Goal: Information Seeking & Learning: Learn about a topic

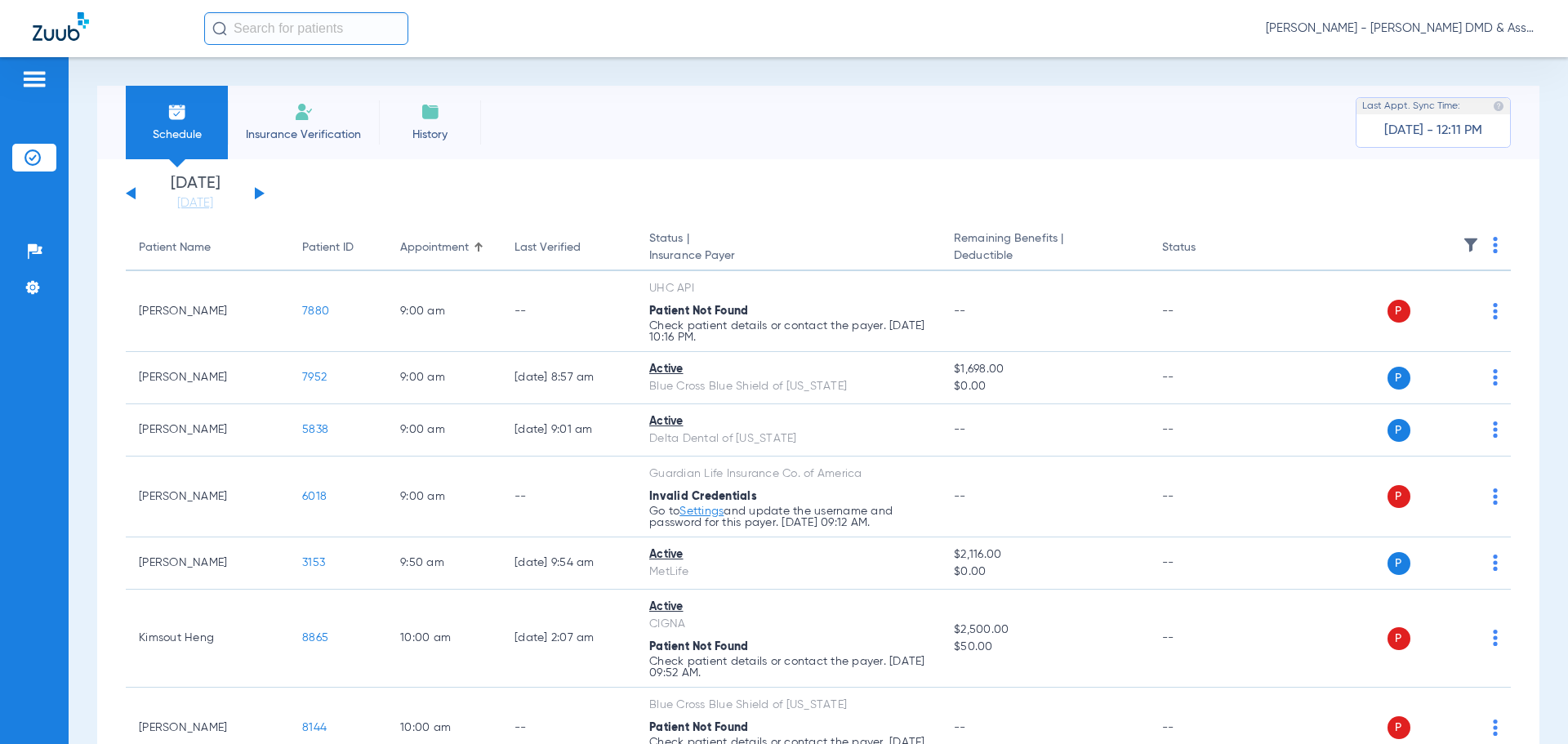
click at [261, 188] on div "[DATE] [DATE] [DATE] [DATE] [DATE] [DATE] [DATE] [DATE] [DATE] [DATE] [DATE] [D…" at bounding box center [195, 194] width 139 height 36
click at [259, 194] on button at bounding box center [260, 193] width 10 height 13
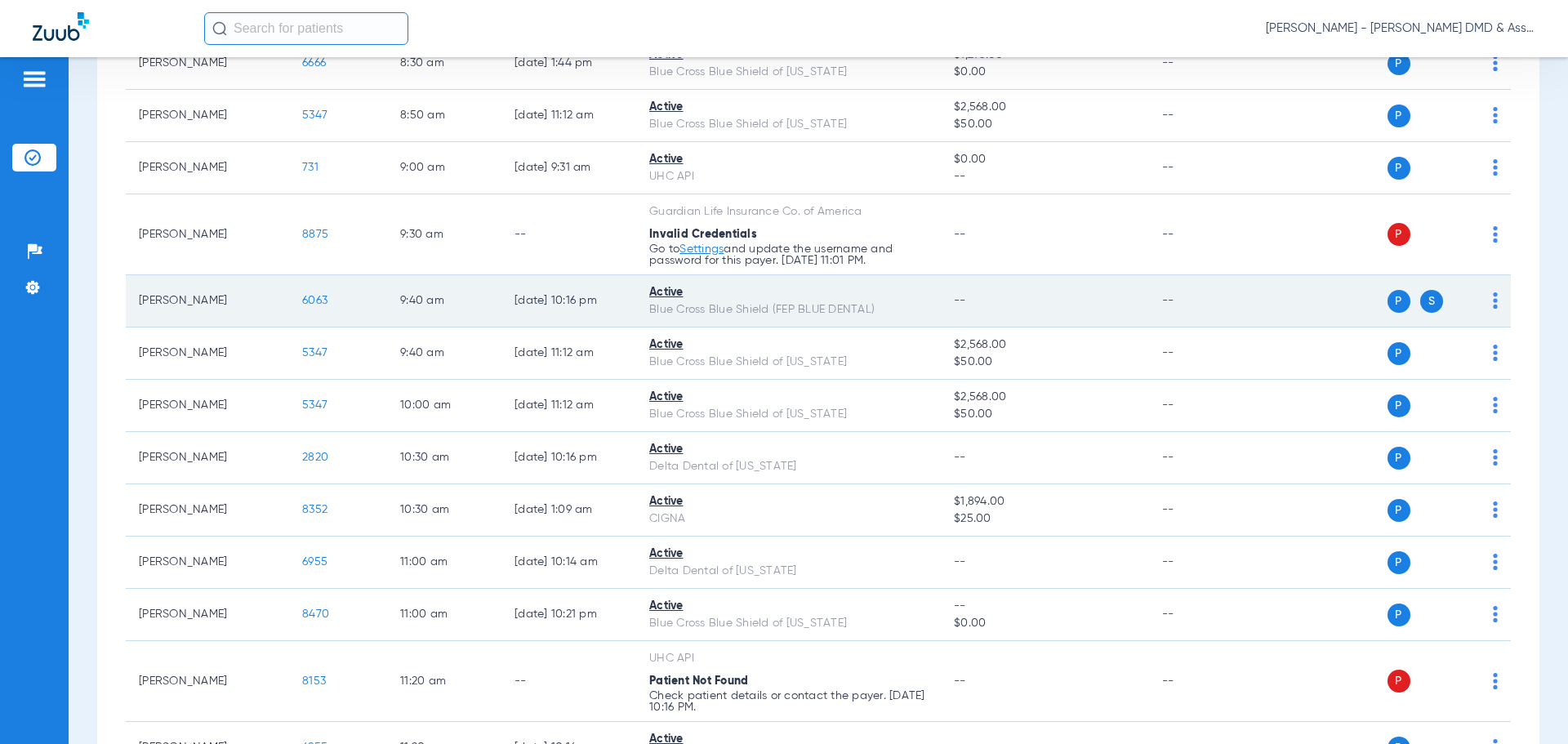
scroll to position [572, 0]
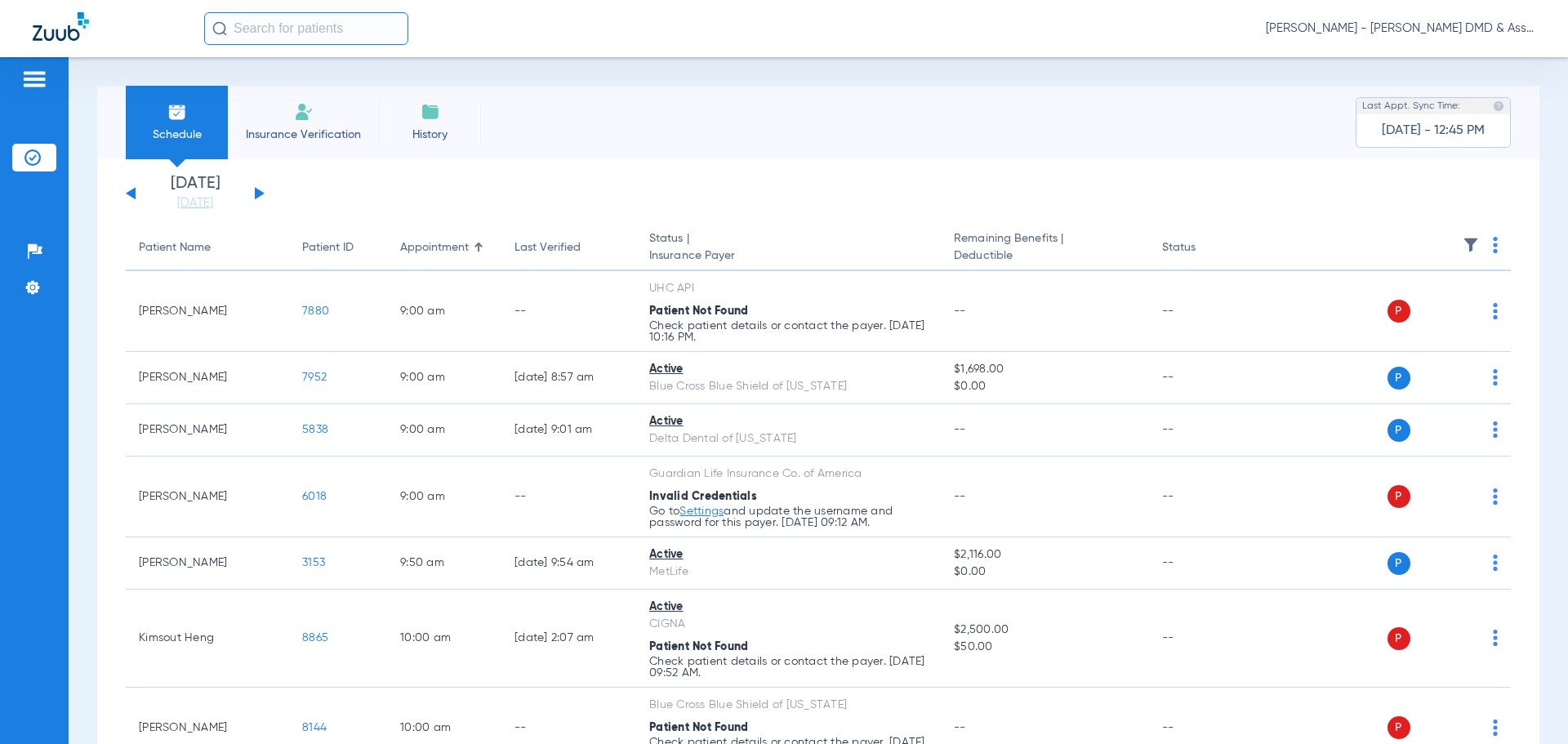
click at [258, 193] on button at bounding box center [260, 193] width 10 height 13
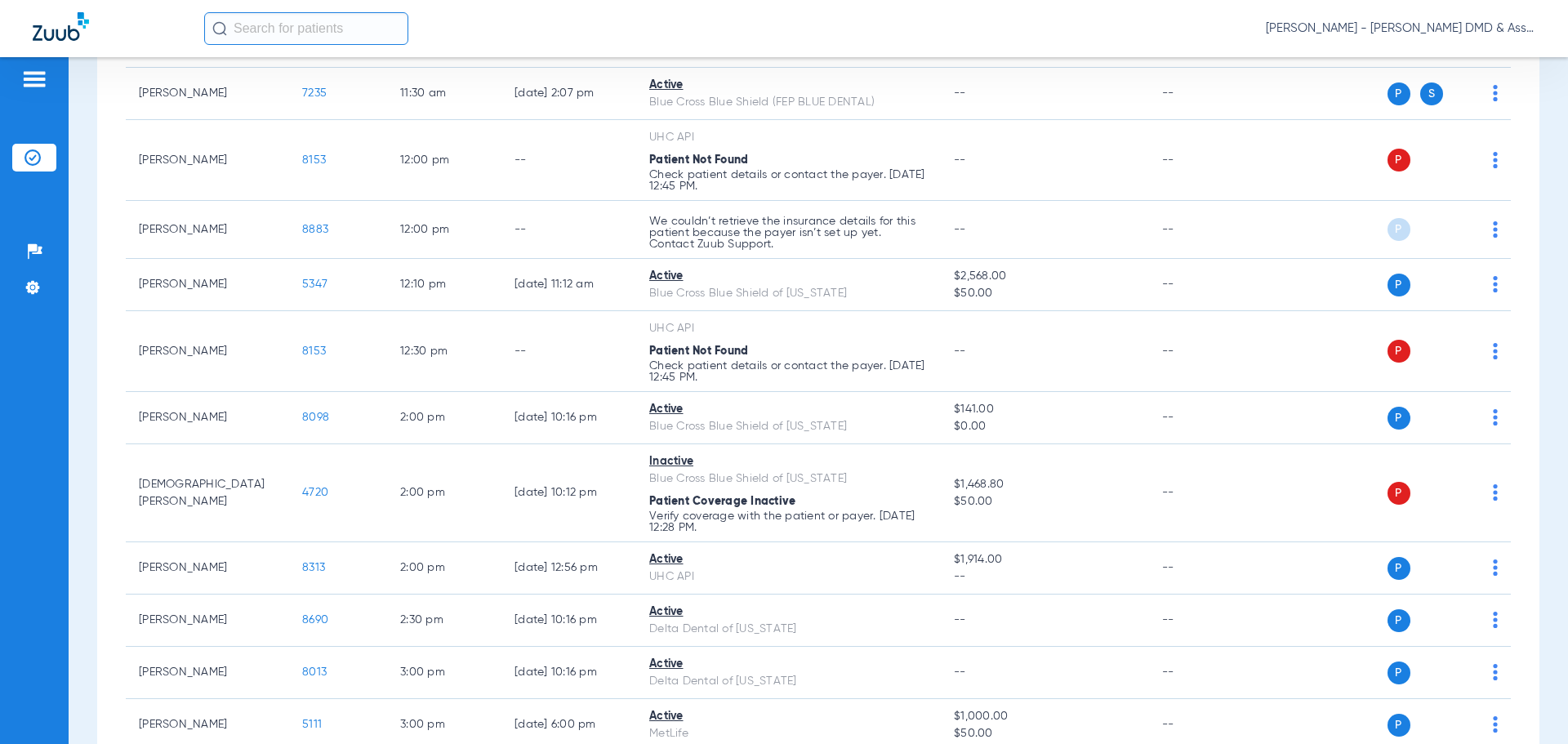
scroll to position [1143, 0]
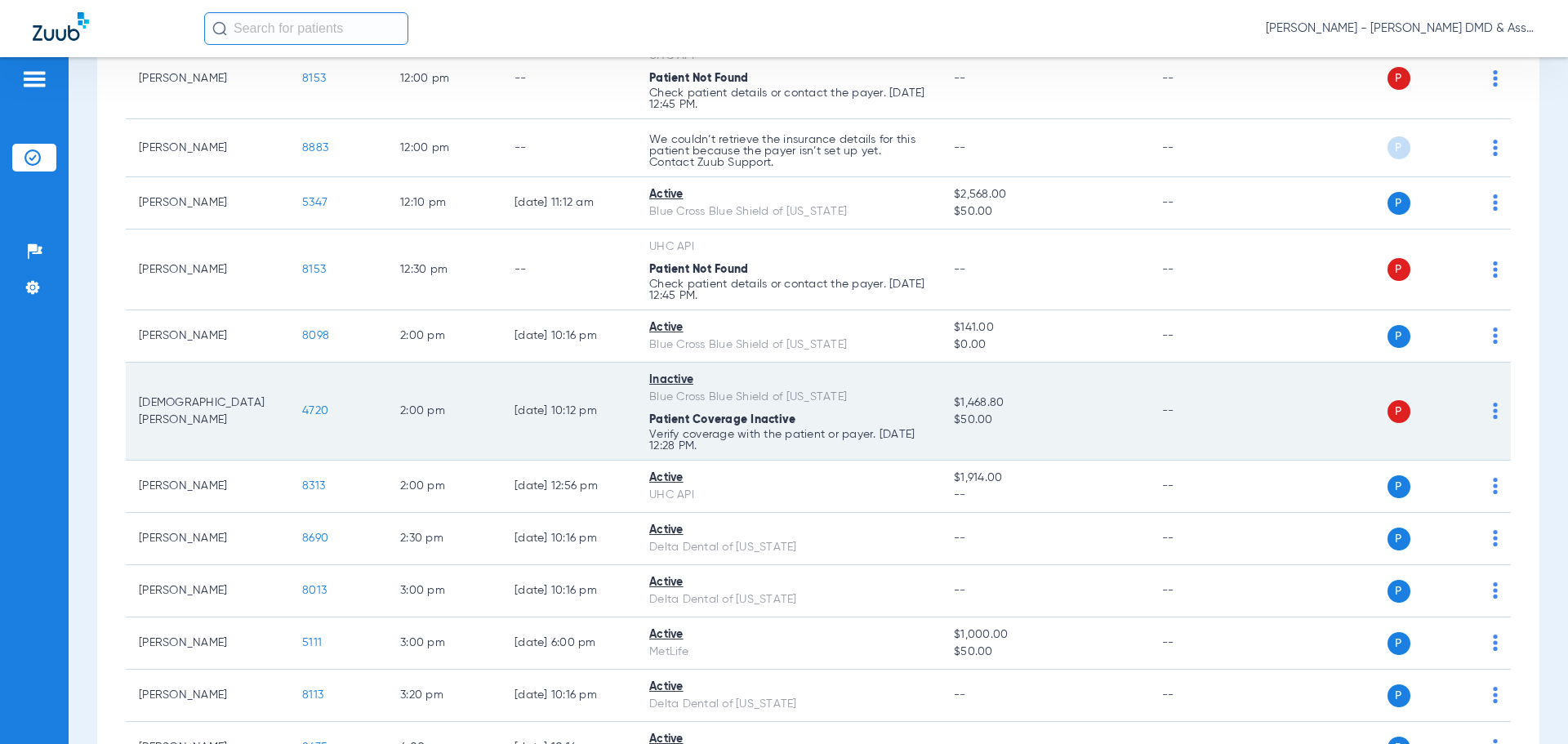
drag, startPoint x: 958, startPoint y: 402, endPoint x: 1009, endPoint y: 426, distance: 56.4
click at [1011, 426] on td "$1,468.80 $50.00" at bounding box center [1044, 411] width 207 height 98
copy td "$1,468.80 $50.00"
click at [309, 411] on span "4720" at bounding box center [315, 410] width 26 height 12
click at [314, 412] on span "4720" at bounding box center [315, 410] width 26 height 12
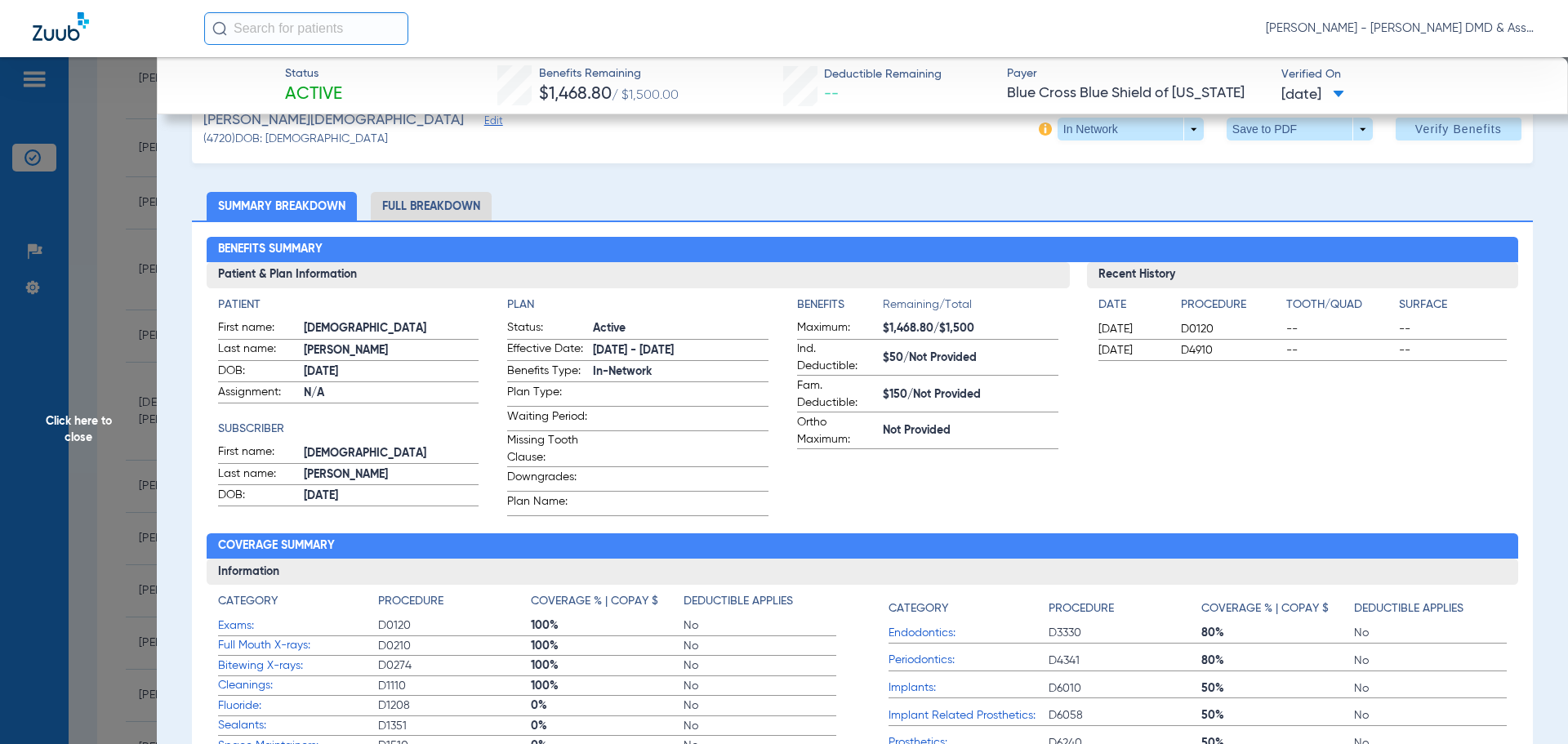
scroll to position [0, 0]
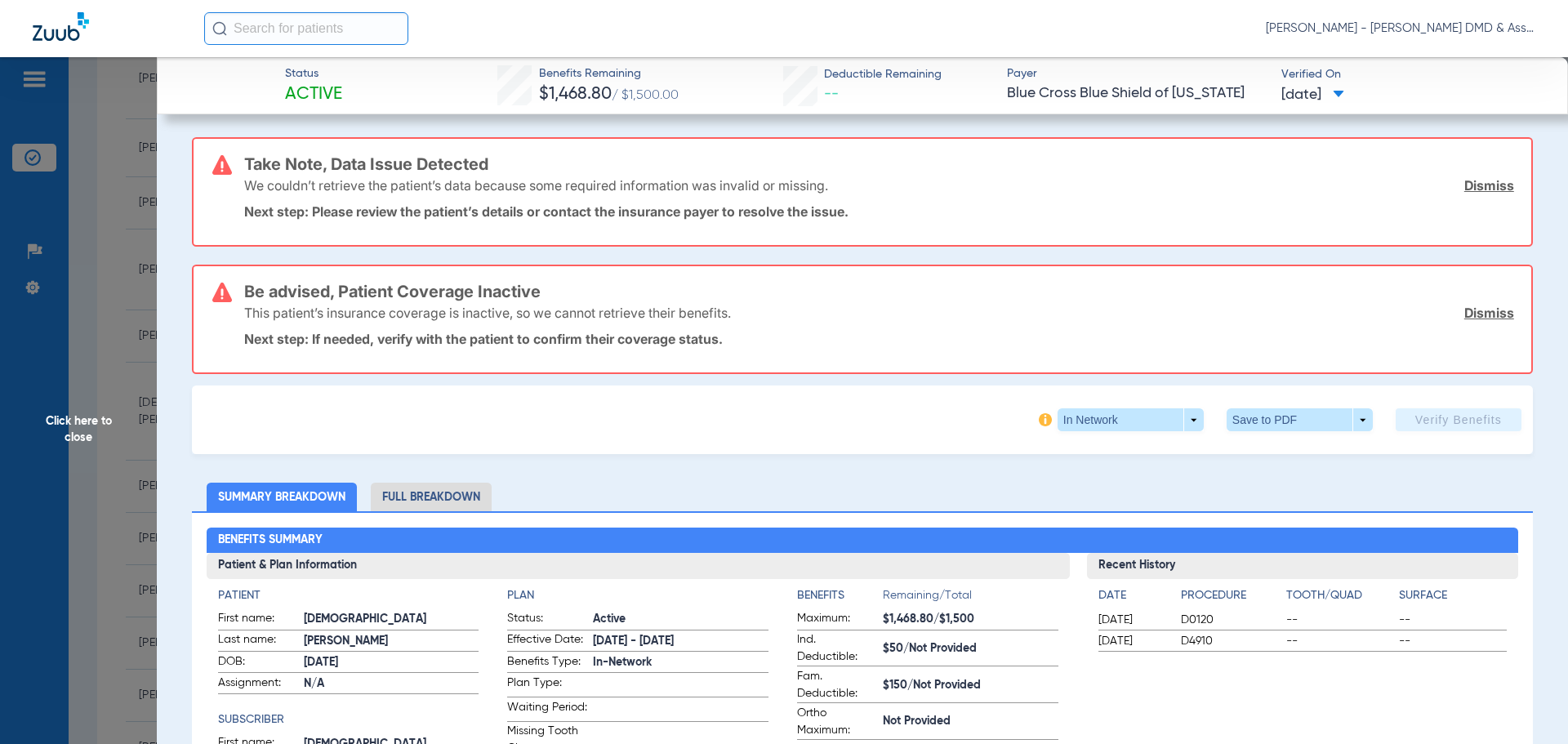
drag, startPoint x: 533, startPoint y: 96, endPoint x: 675, endPoint y: 85, distance: 142.4
click at [675, 85] on div "Benefits Remaining $1,468.80 / $1,500.00" at bounding box center [609, 86] width 140 height 42
copy div "$1,468.80 / $1,500.00"
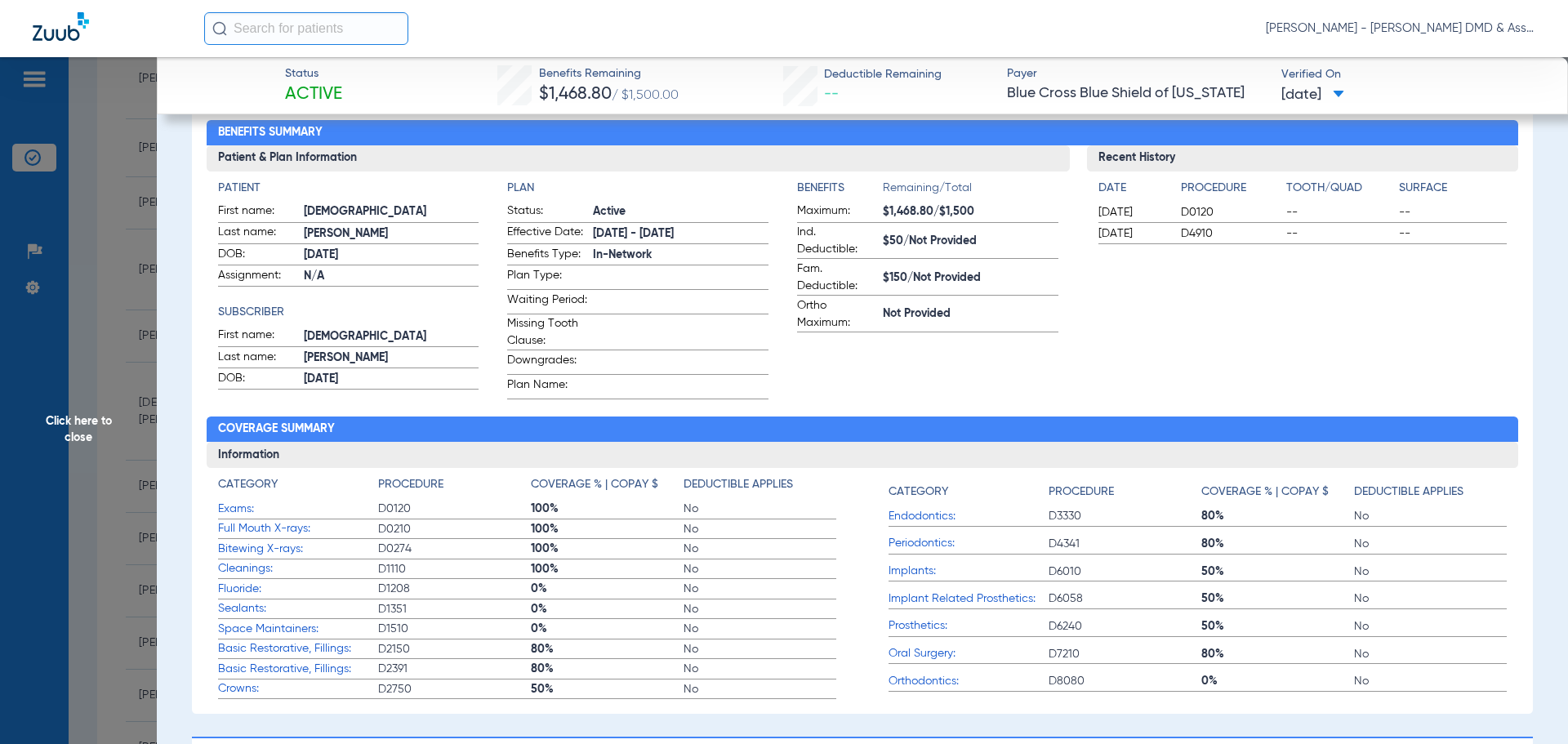
scroll to position [572, 0]
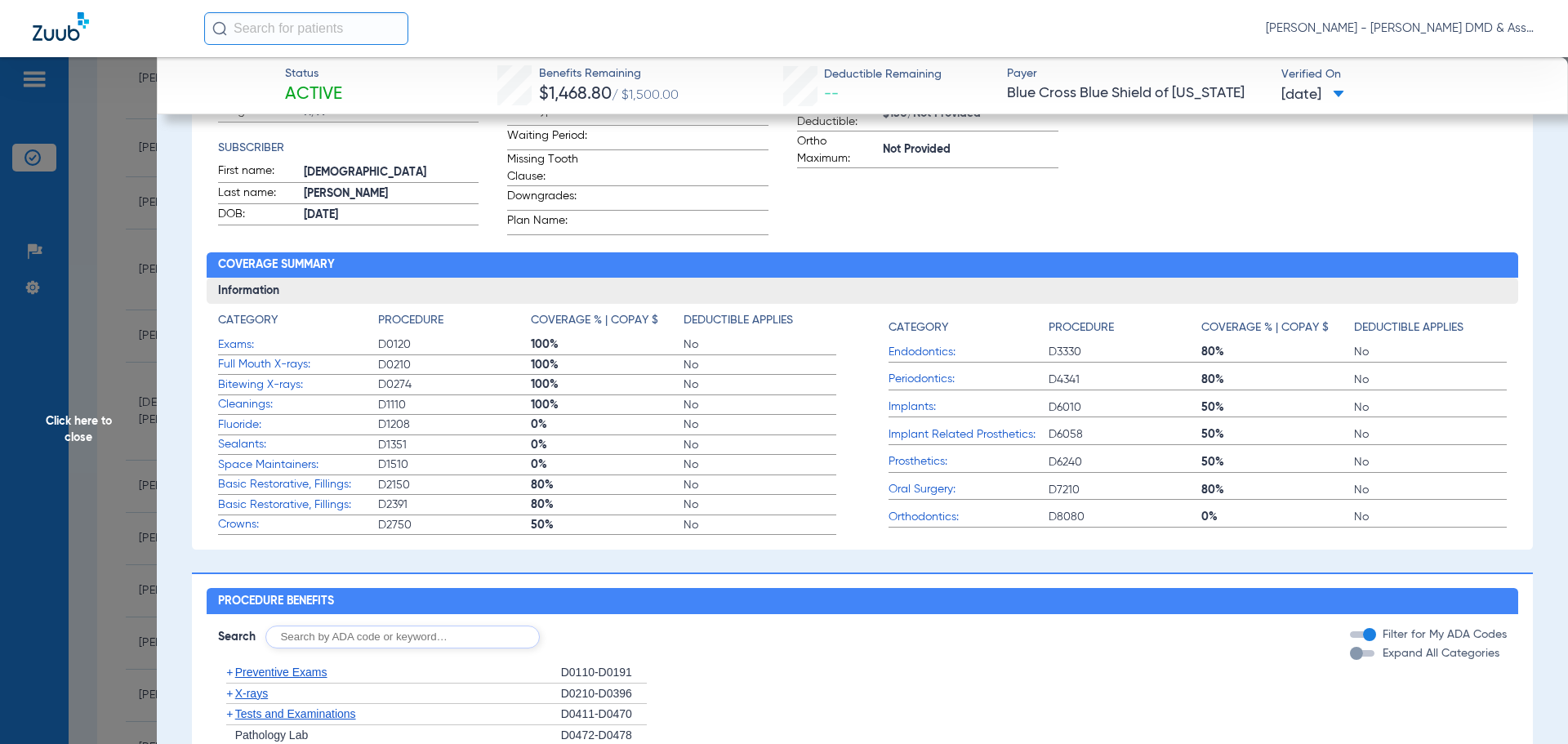
click at [248, 409] on span "Cleanings:" at bounding box center [298, 405] width 160 height 18
click at [248, 413] on span "Cleanings:" at bounding box center [298, 405] width 160 height 18
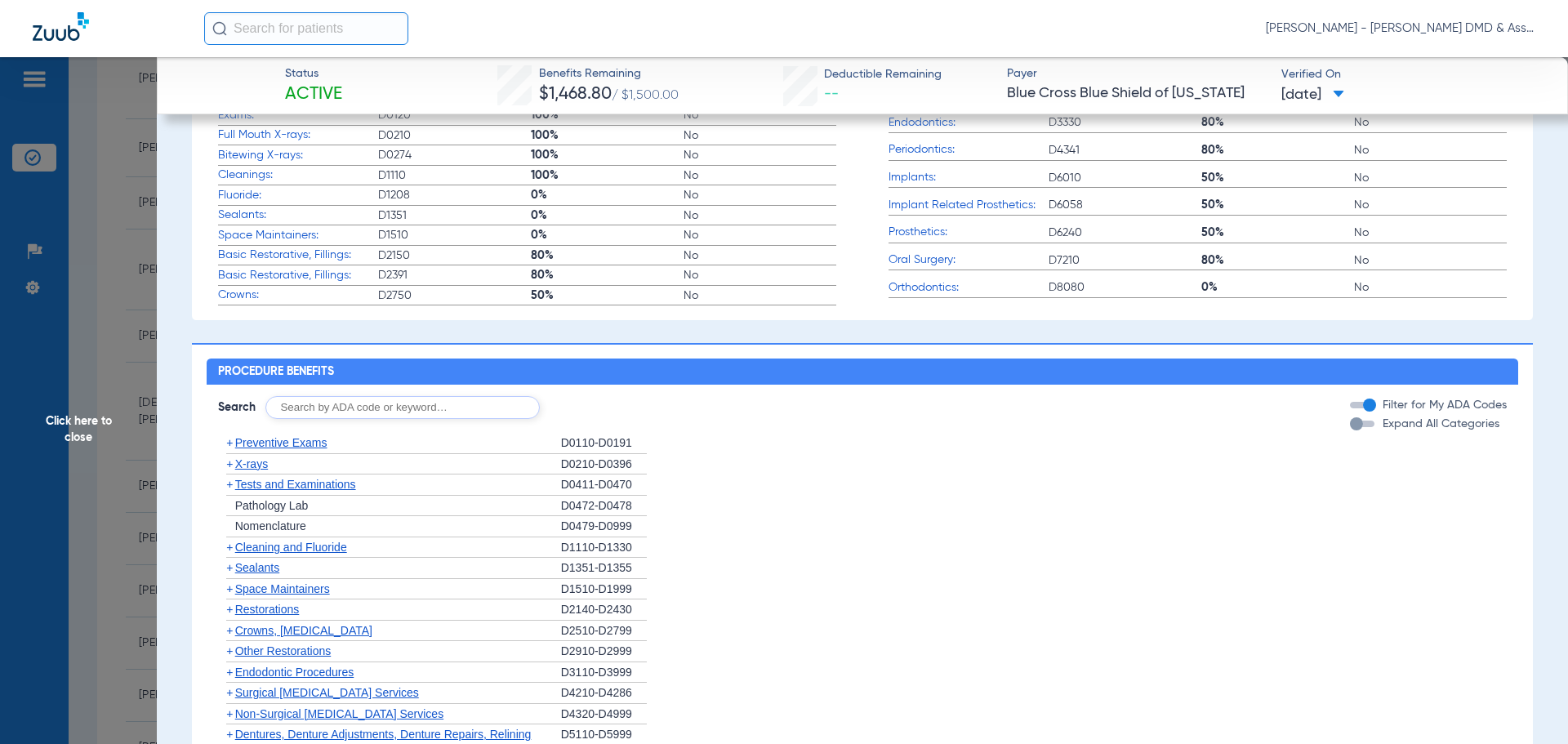
scroll to position [817, 0]
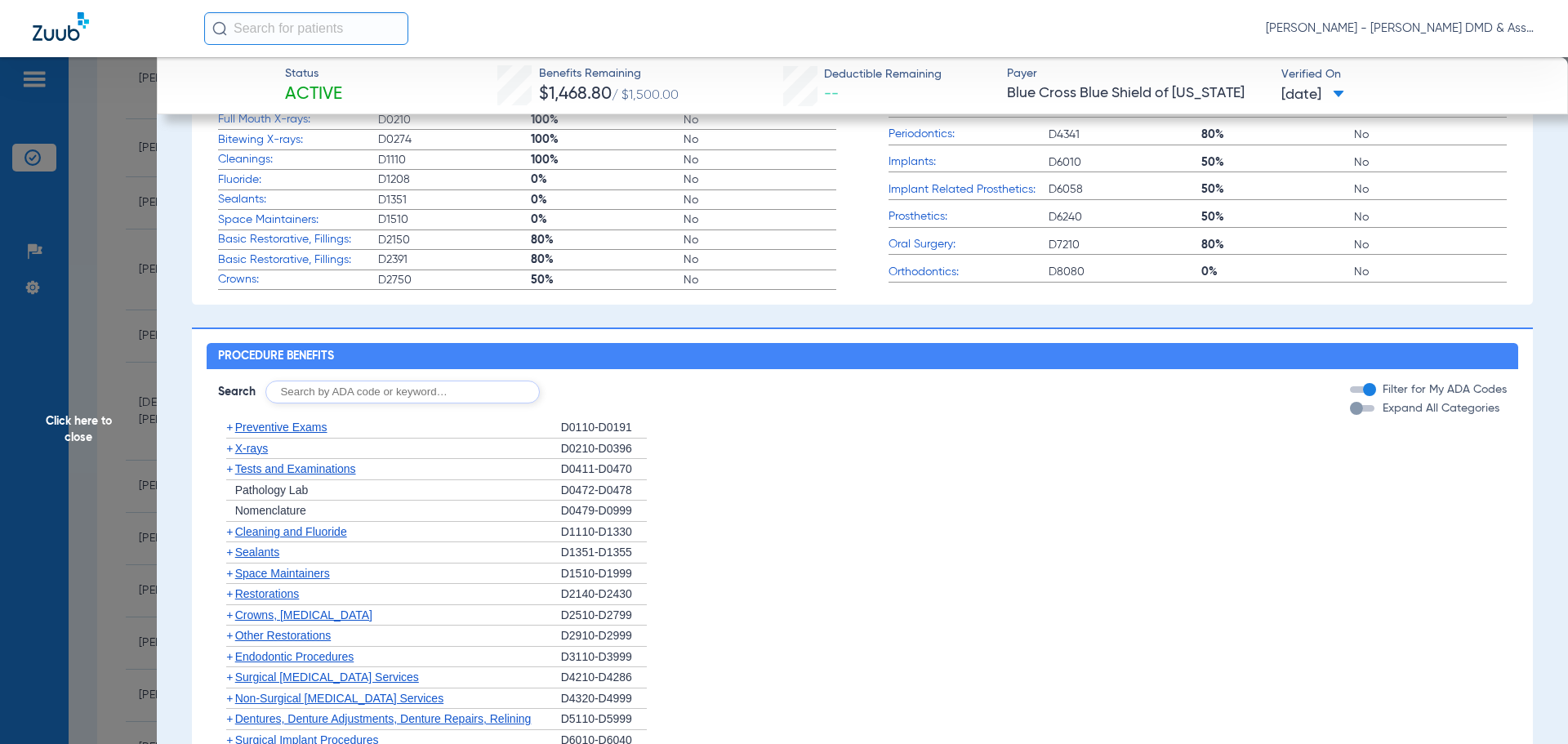
click at [309, 434] on span "Preventive Exams" at bounding box center [281, 426] width 92 height 13
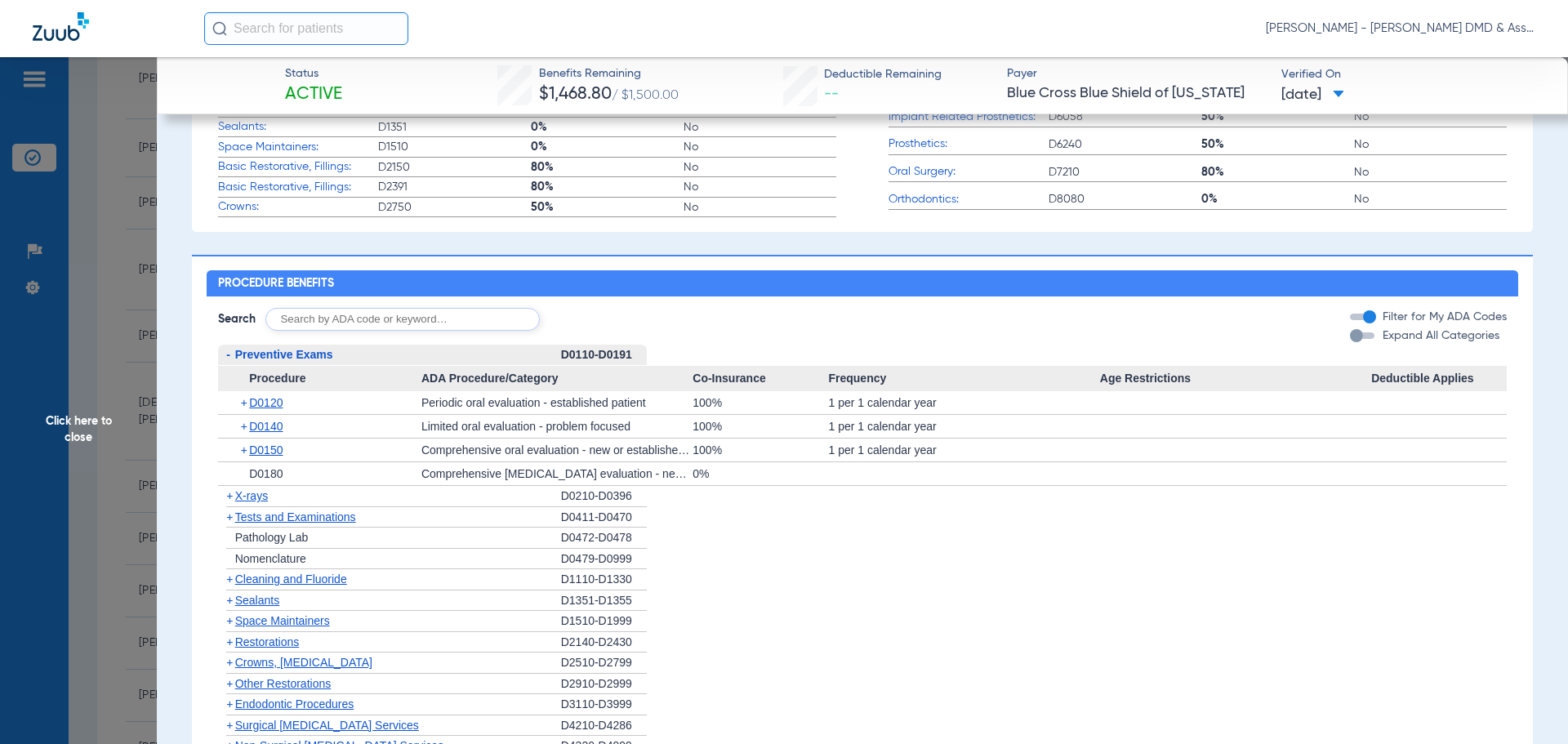
scroll to position [899, 0]
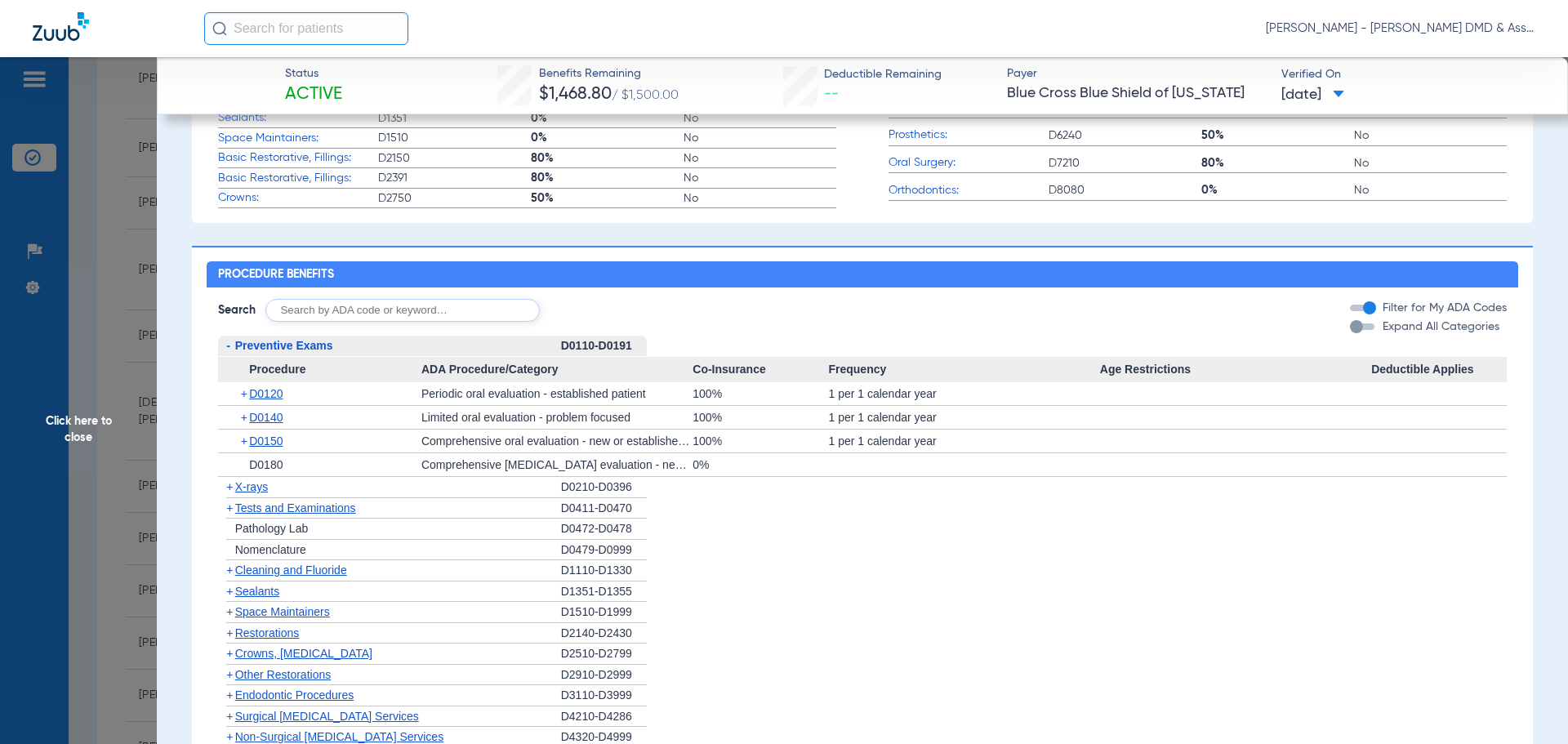
click at [252, 493] on span "X-rays" at bounding box center [252, 486] width 33 height 13
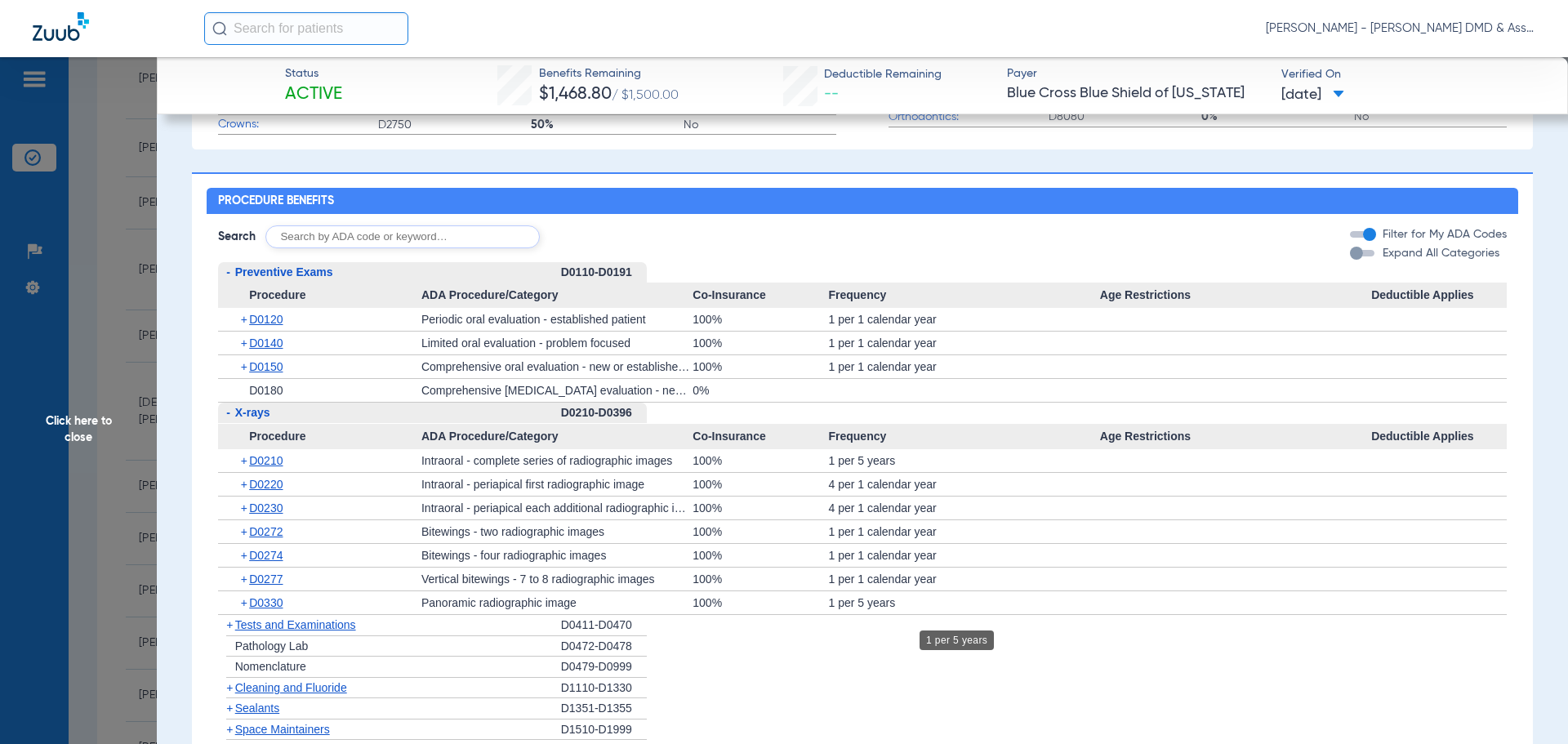
scroll to position [980, 0]
